Goal: Task Accomplishment & Management: Use online tool/utility

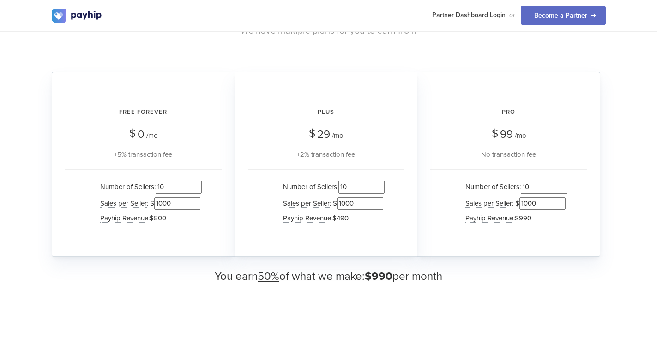
scroll to position [923, 0]
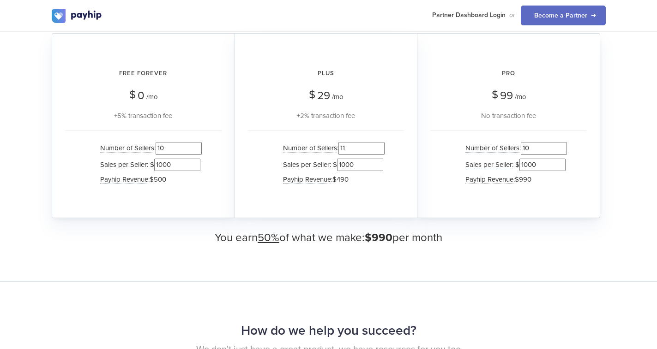
click at [381, 145] on input "11" at bounding box center [361, 148] width 46 height 12
click at [381, 145] on input "12" at bounding box center [361, 148] width 46 height 12
click at [381, 144] on input "13" at bounding box center [361, 148] width 46 height 12
click at [381, 144] on input "14" at bounding box center [361, 148] width 46 height 12
click at [381, 144] on input "15" at bounding box center [361, 148] width 46 height 12
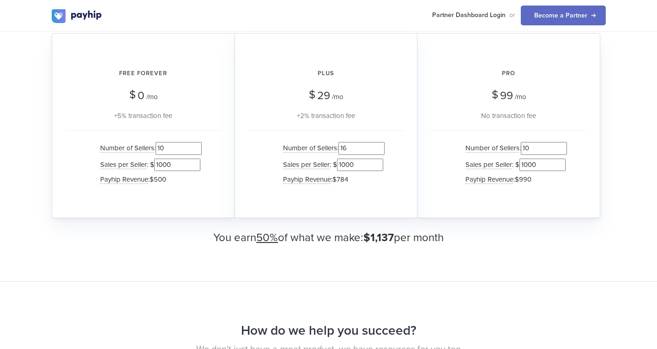
type input "16"
click at [381, 144] on input "16" at bounding box center [361, 148] width 46 height 12
click at [563, 162] on input "1001" at bounding box center [542, 165] width 46 height 12
type input "1000"
click at [562, 168] on input "1000" at bounding box center [542, 165] width 46 height 12
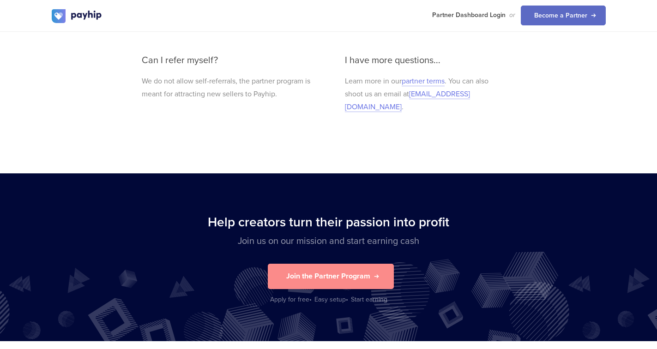
scroll to position [2101, 0]
